Goal: Task Accomplishment & Management: Use online tool/utility

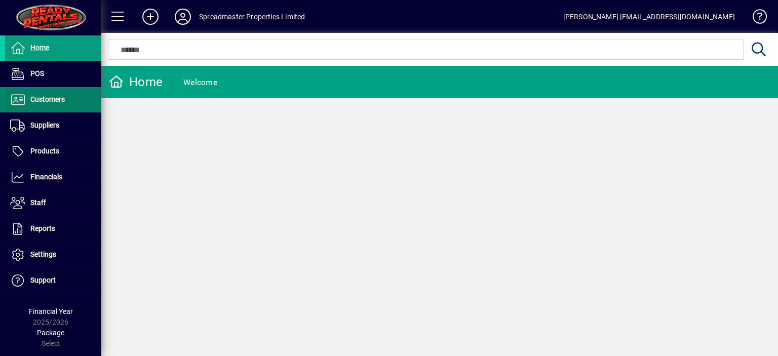
click at [46, 100] on span "Customers" at bounding box center [47, 99] width 34 height 8
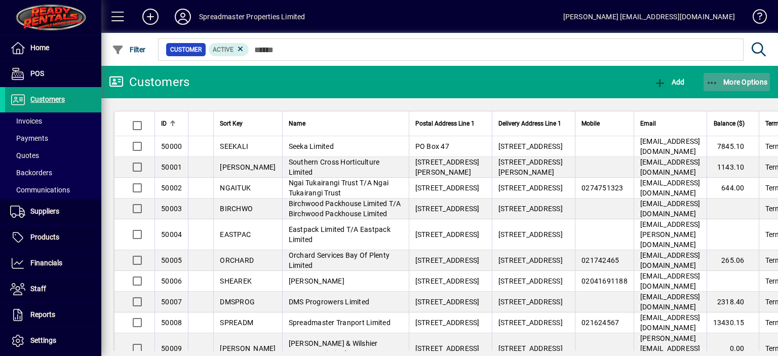
click at [735, 84] on span "More Options" at bounding box center [737, 82] width 62 height 8
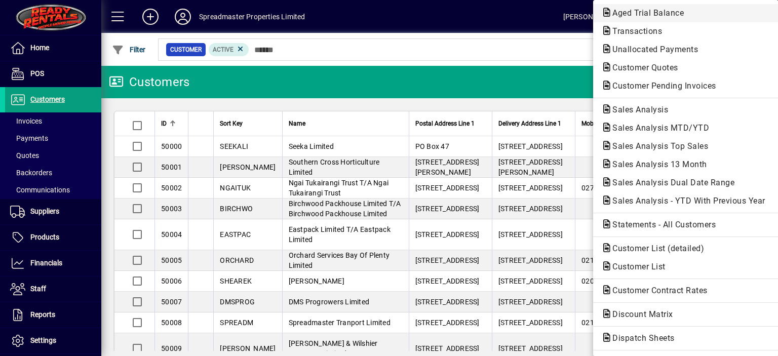
click at [617, 9] on span "Aged Trial Balance" at bounding box center [645, 13] width 88 height 10
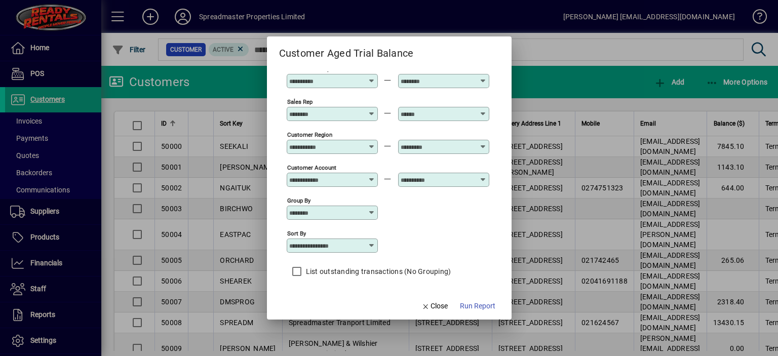
scroll to position [75, 0]
click at [372, 241] on icon at bounding box center [372, 244] width 8 height 8
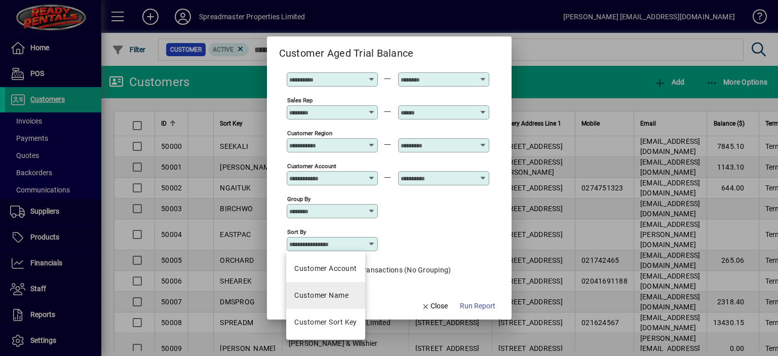
click at [337, 295] on div "Customer Name" at bounding box center [321, 295] width 54 height 11
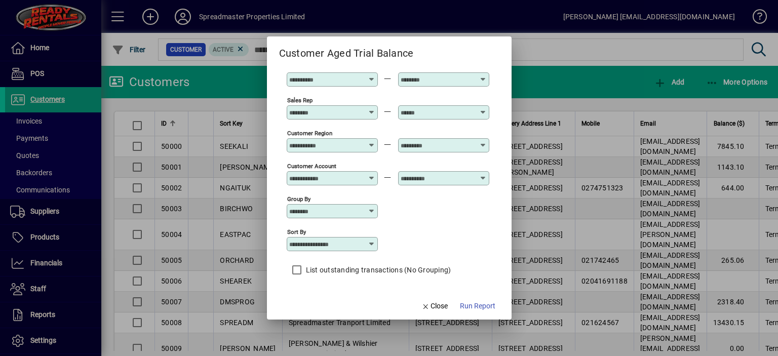
type input "**********"
click at [468, 307] on span "Run Report" at bounding box center [477, 306] width 35 height 11
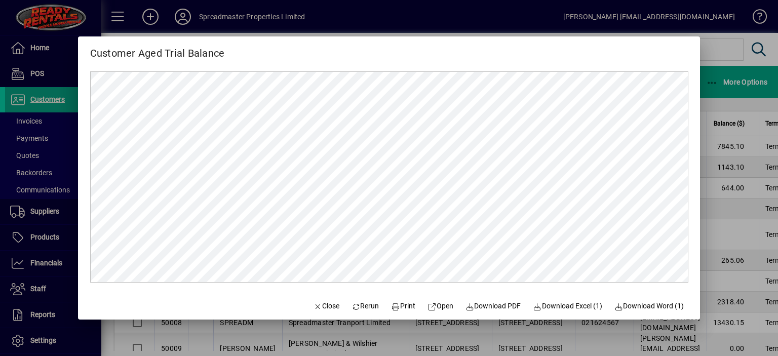
scroll to position [0, 0]
click at [320, 304] on span "Close" at bounding box center [326, 306] width 26 height 11
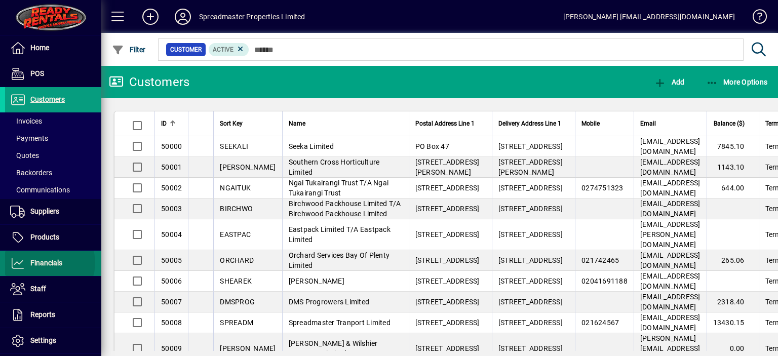
click at [47, 263] on span "Financials" at bounding box center [46, 263] width 32 height 8
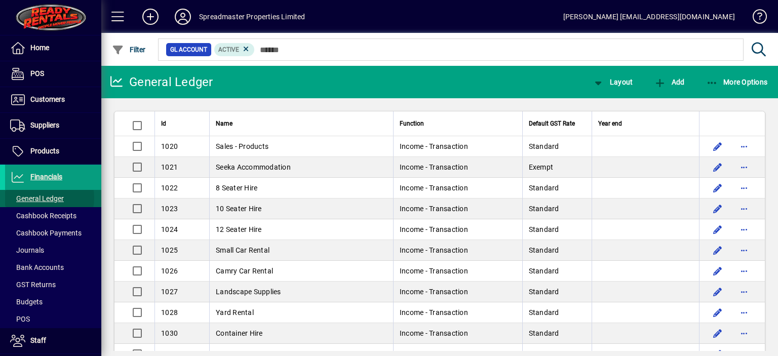
click at [43, 197] on span "General Ledger" at bounding box center [37, 198] width 54 height 8
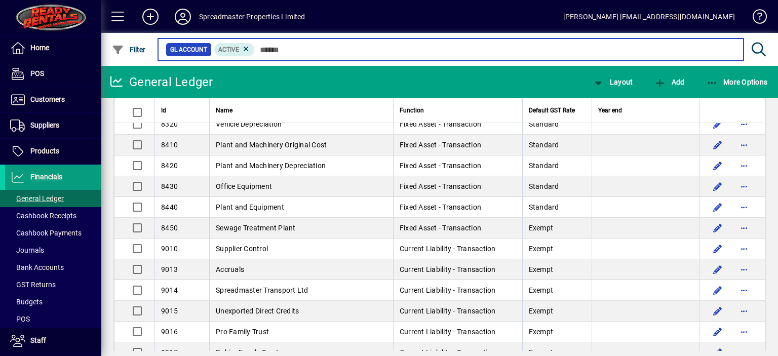
scroll to position [2481, 0]
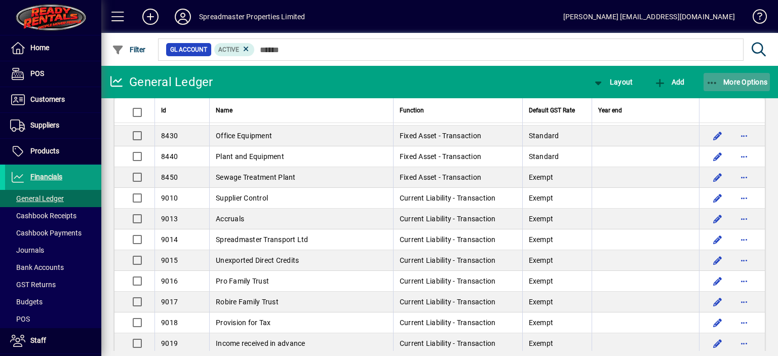
click at [731, 81] on span "More Options" at bounding box center [737, 82] width 62 height 8
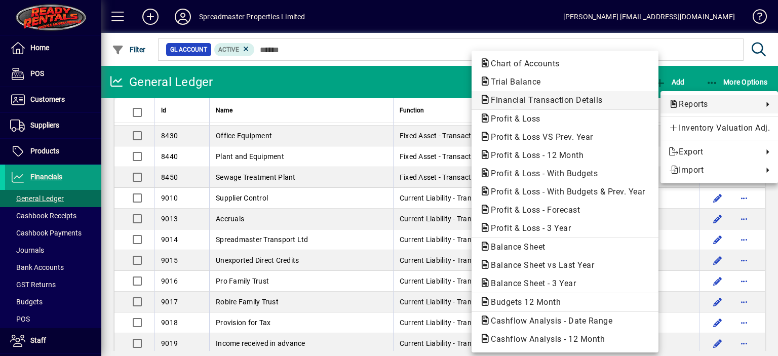
click at [518, 98] on span "Financial Transaction Details" at bounding box center [543, 100] width 128 height 10
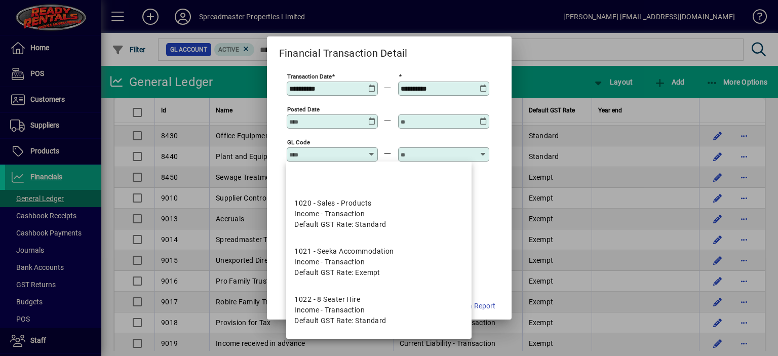
click at [298, 151] on input "GL code" at bounding box center [326, 154] width 74 height 8
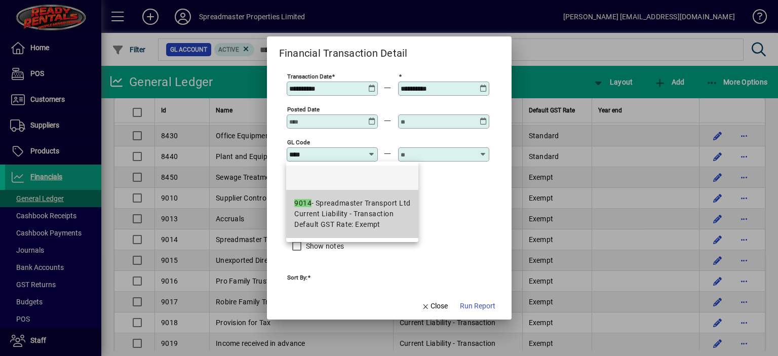
click at [343, 210] on span "Current Liability - Transaction" at bounding box center [343, 214] width 99 height 11
type input "**********"
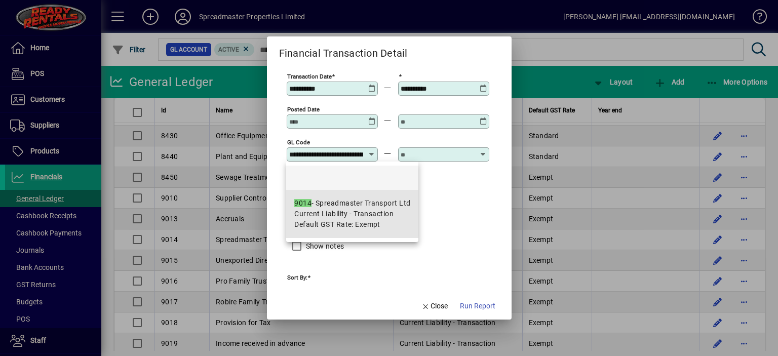
scroll to position [0, 41]
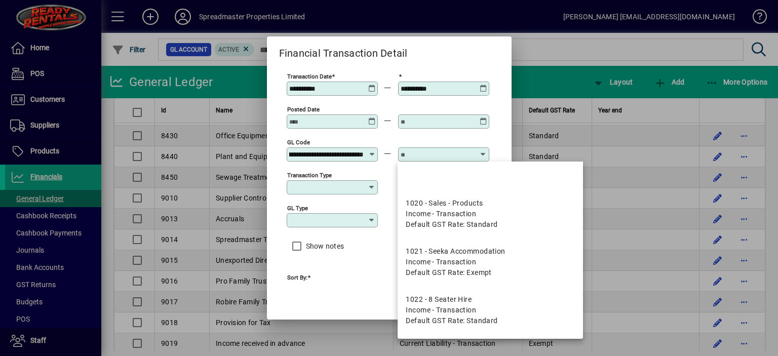
click at [427, 155] on input "text" at bounding box center [437, 154] width 74 height 8
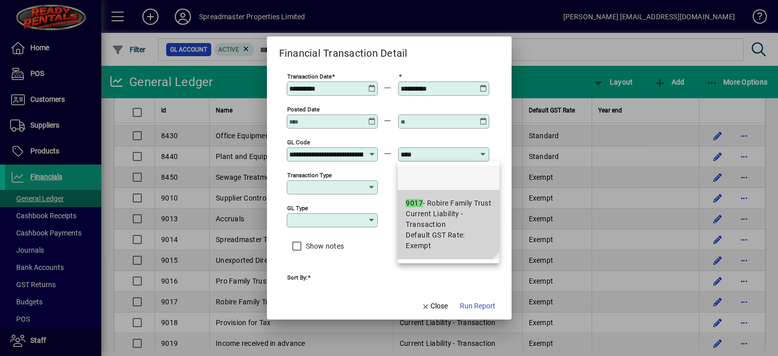
click at [443, 206] on div "9017 - Robire Family Trust" at bounding box center [449, 203] width 86 height 11
type input "**********"
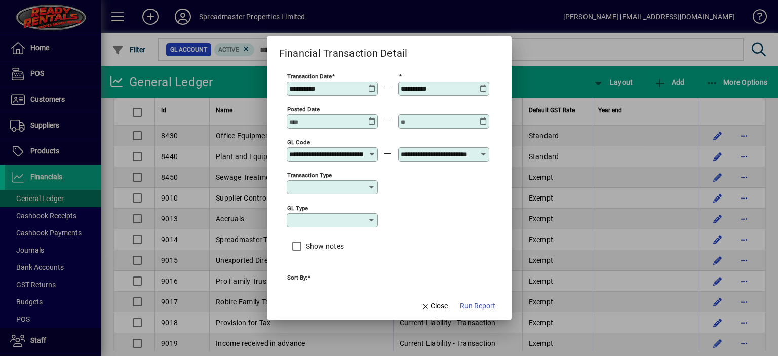
click at [370, 85] on icon at bounding box center [372, 85] width 8 height 0
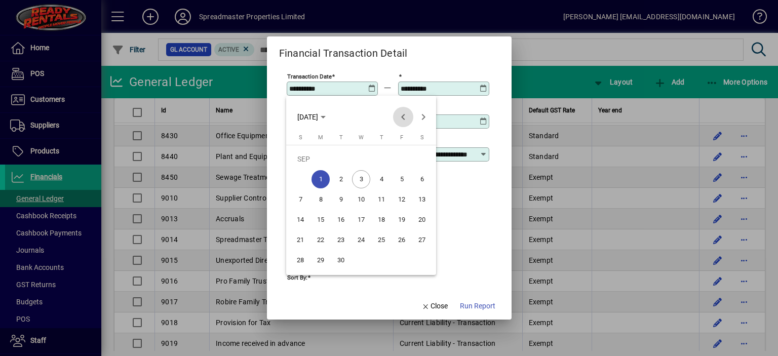
click at [405, 117] on span "Previous month" at bounding box center [403, 117] width 20 height 20
click at [402, 157] on span "1" at bounding box center [401, 159] width 18 height 18
type input "**********"
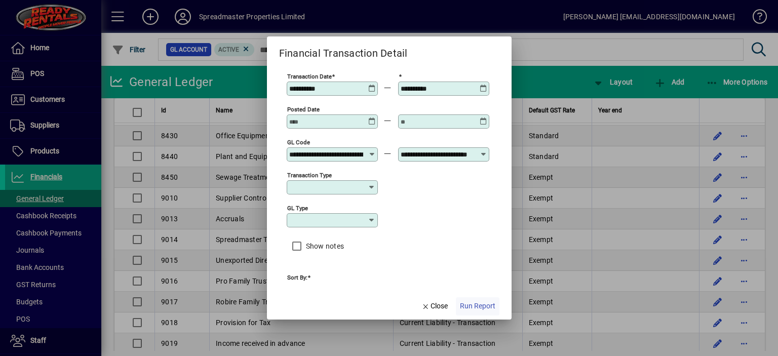
click at [478, 307] on span "Run Report" at bounding box center [477, 306] width 35 height 11
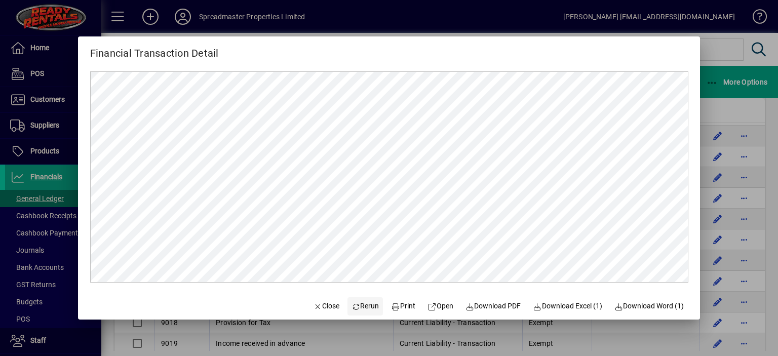
click at [361, 305] on span "Rerun" at bounding box center [365, 306] width 28 height 11
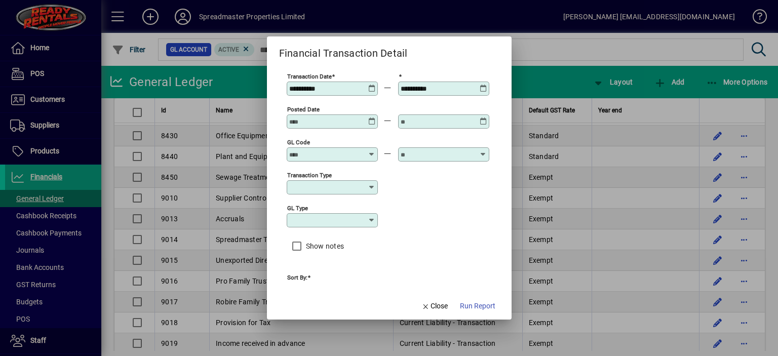
type input "**********"
type input "****"
type input "**********"
click at [463, 306] on span "Run Report" at bounding box center [477, 306] width 35 height 11
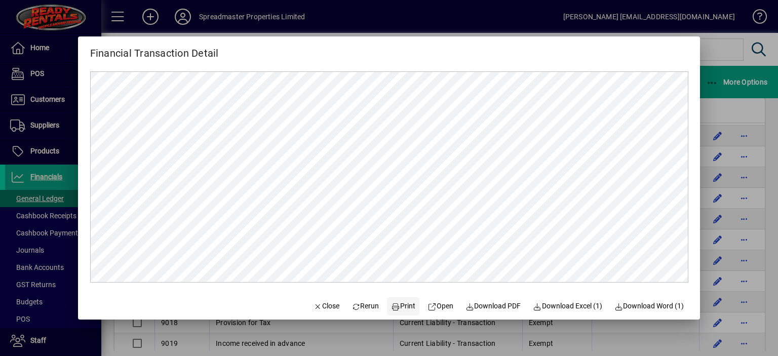
click at [399, 306] on span "Print" at bounding box center [403, 306] width 24 height 11
click at [315, 304] on span "Close" at bounding box center [326, 306] width 26 height 11
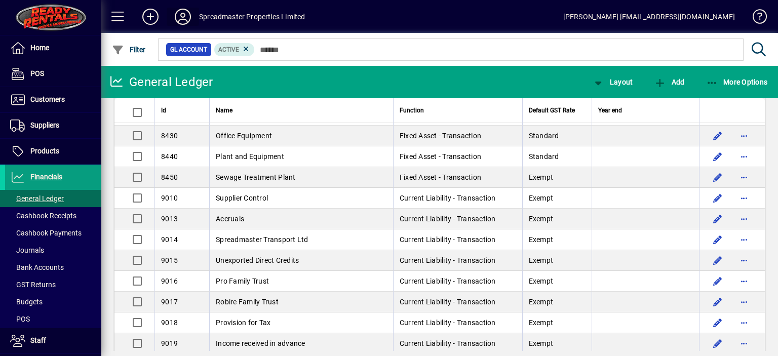
click at [183, 18] on icon at bounding box center [183, 17] width 20 height 16
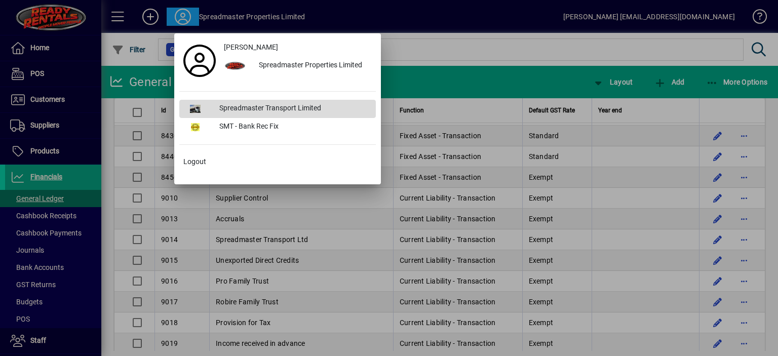
click at [252, 107] on div "Spreadmaster Transport Limited" at bounding box center [293, 109] width 165 height 18
